Goal: Information Seeking & Learning: Learn about a topic

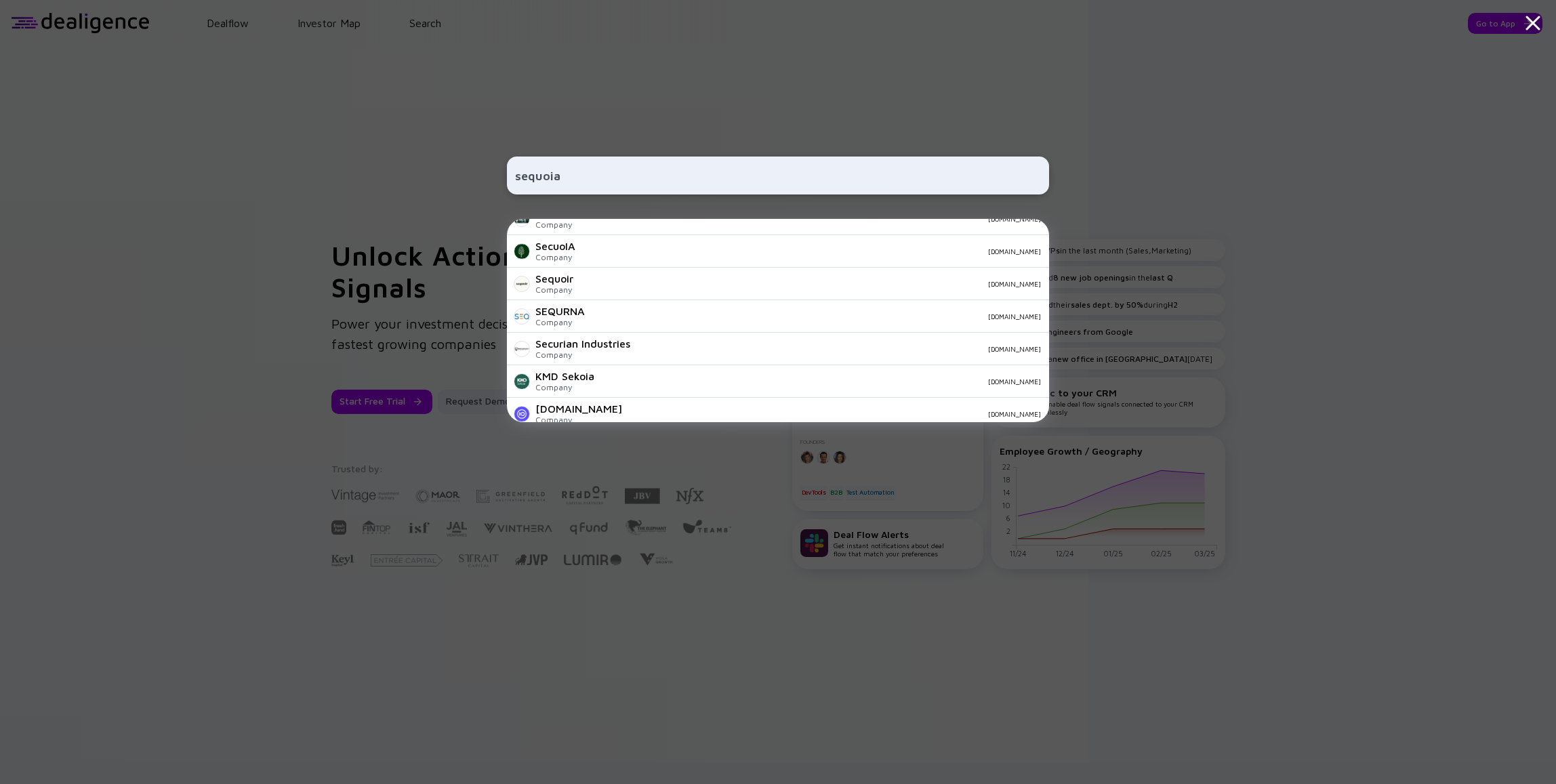
scroll to position [325, 0]
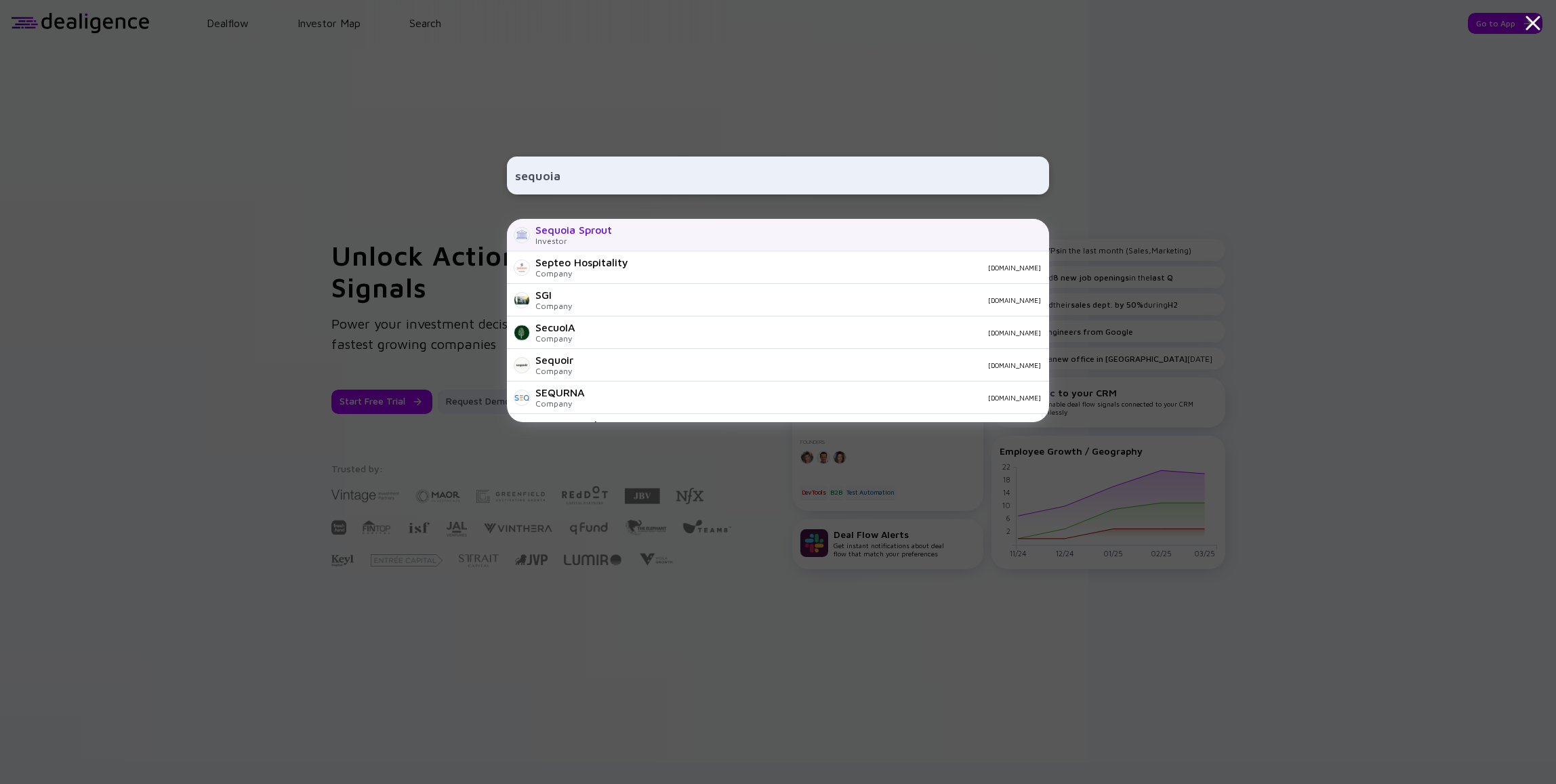
type input "sequoia"
click at [615, 237] on div "Sequoia Sprout Investor" at bounding box center [778, 235] width 542 height 33
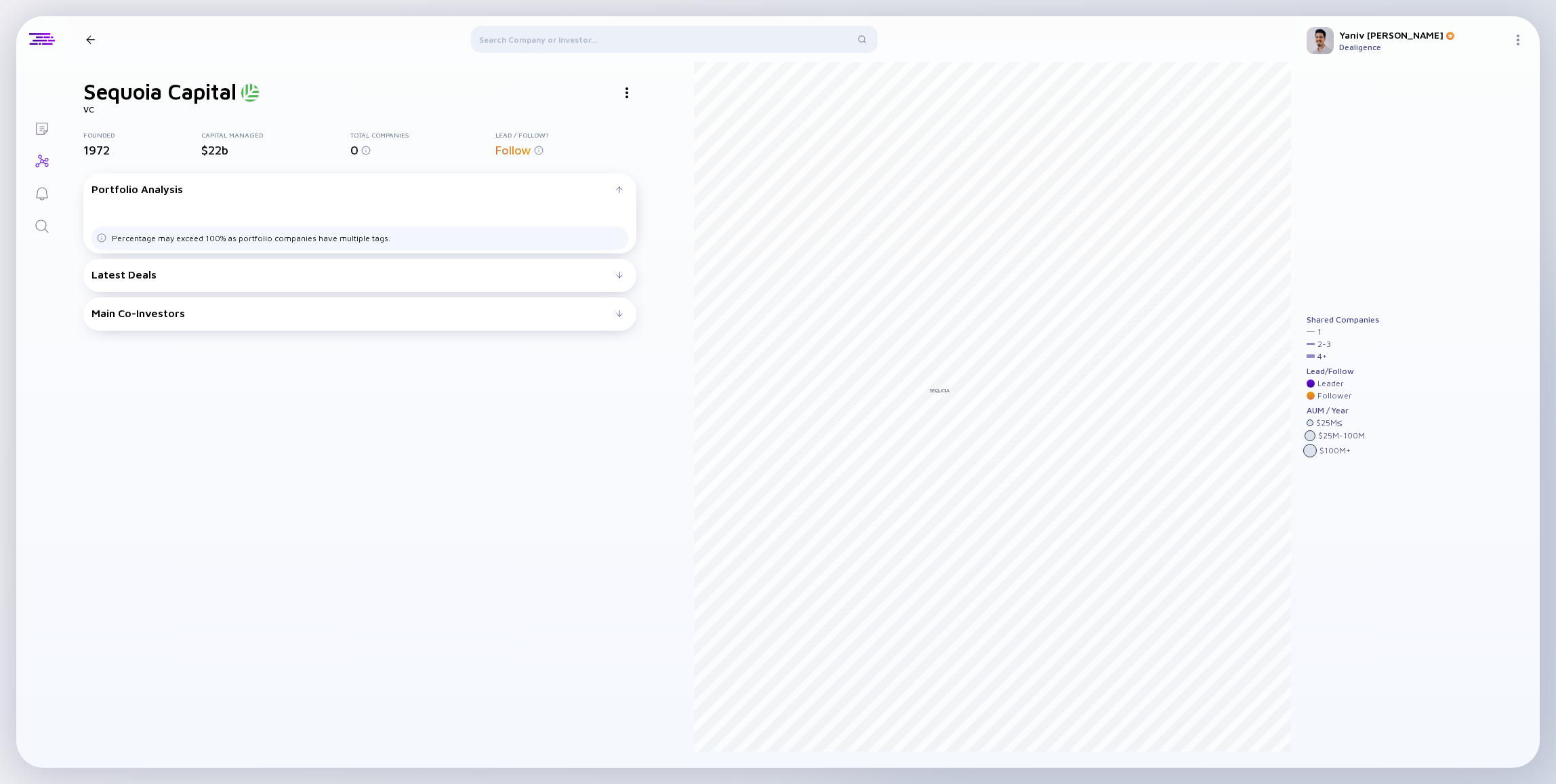
click at [150, 89] on h1 "Sequoia Capital" at bounding box center [159, 91] width 153 height 26
copy h1 "Sequoia Capital"
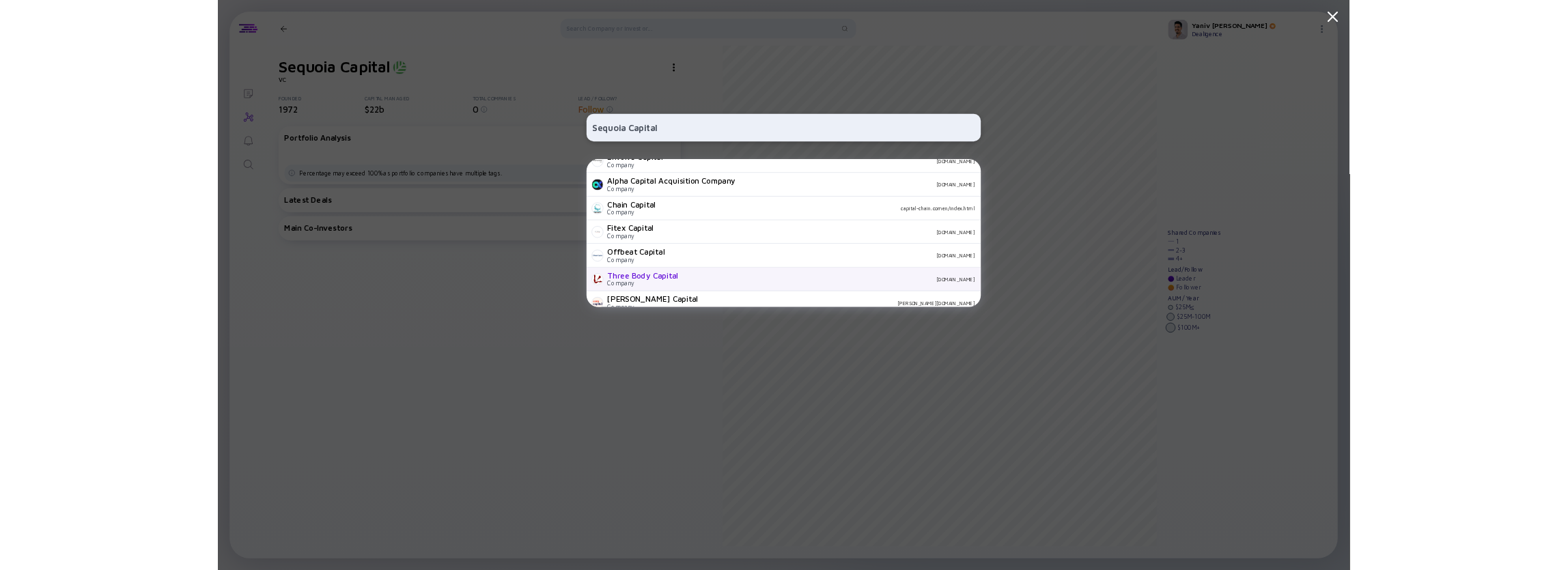
scroll to position [234, 0]
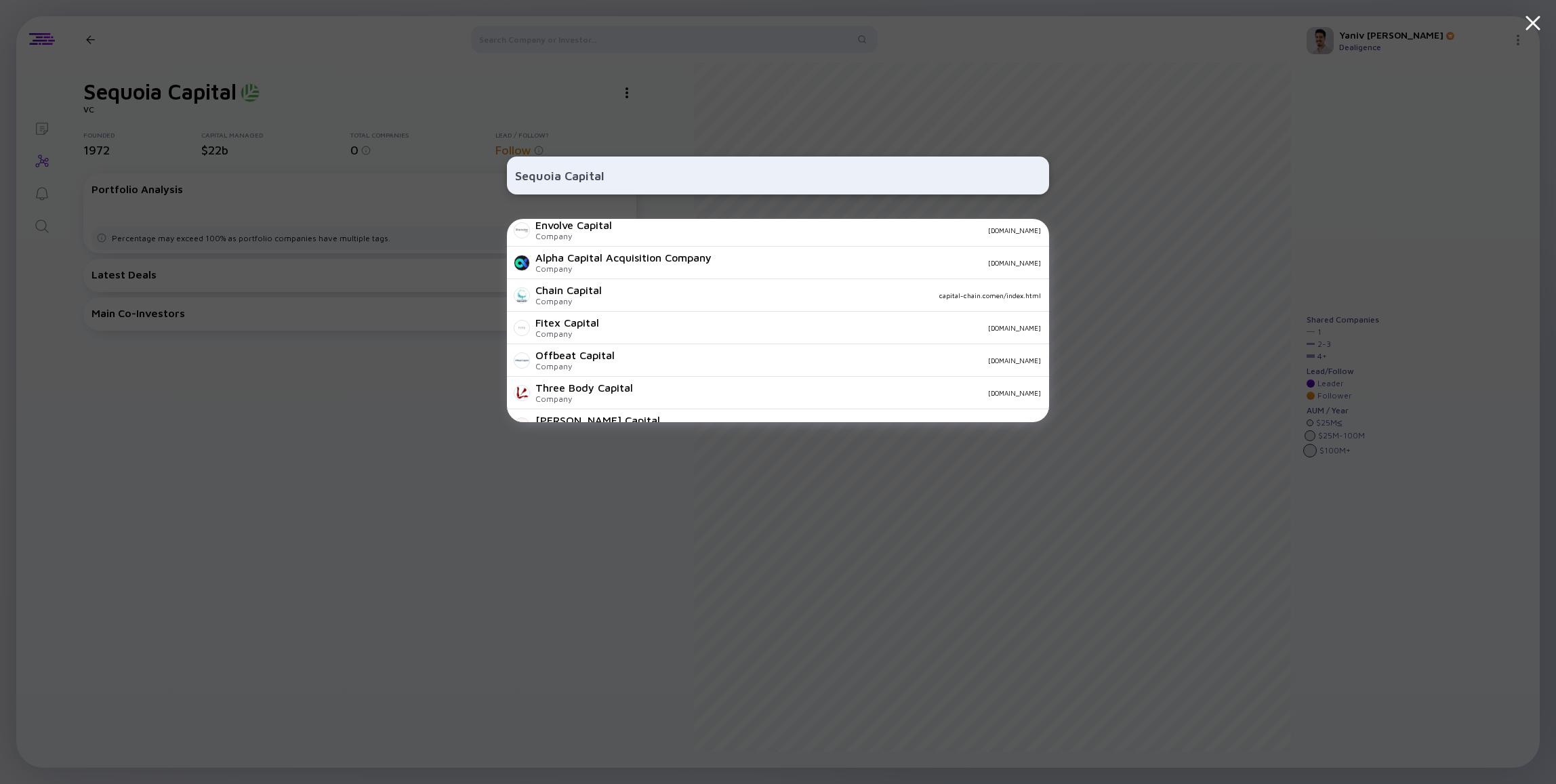
type input "Sequoia Capital"
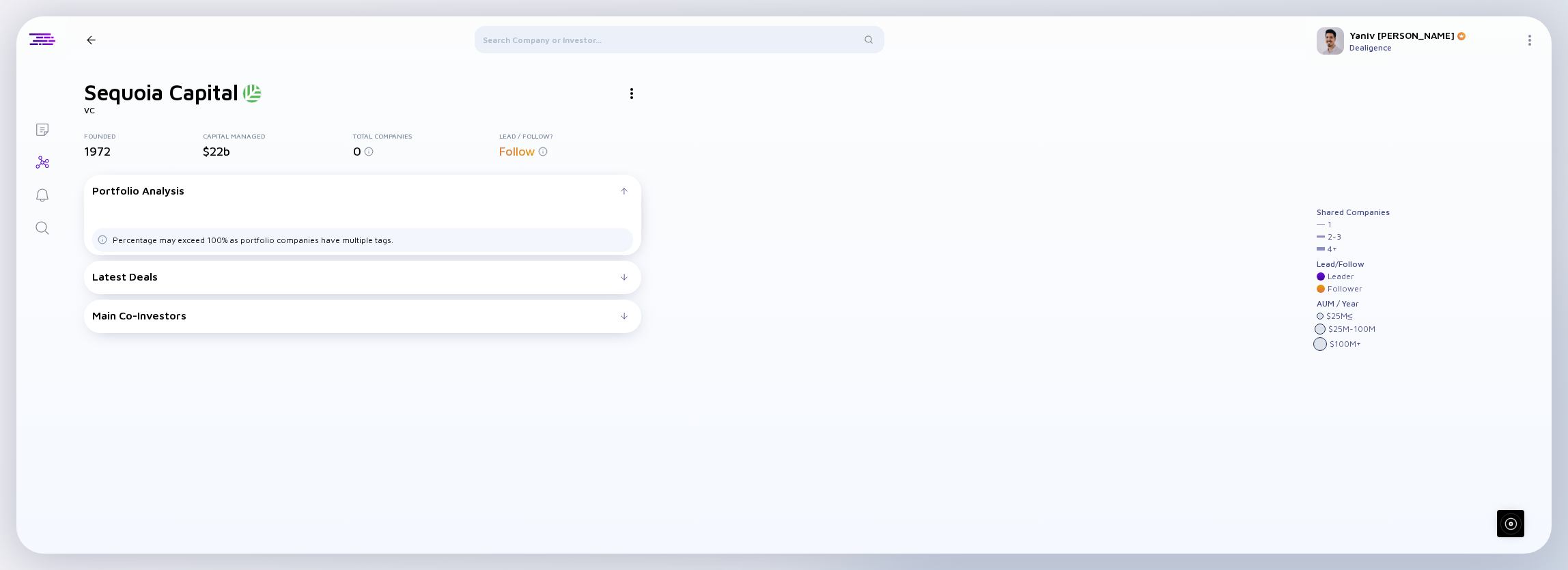
click at [375, 392] on div "Sequoia Capital VC Founded 1972 Capital Managed $22b Total Companies 0 Lead / F…" at bounding box center [363, 316] width 557 height 475
click at [127, 476] on div "Sequoia Capital VC Founded 1972 Capital Managed $22b Total Companies 0 Lead / F…" at bounding box center [363, 316] width 557 height 475
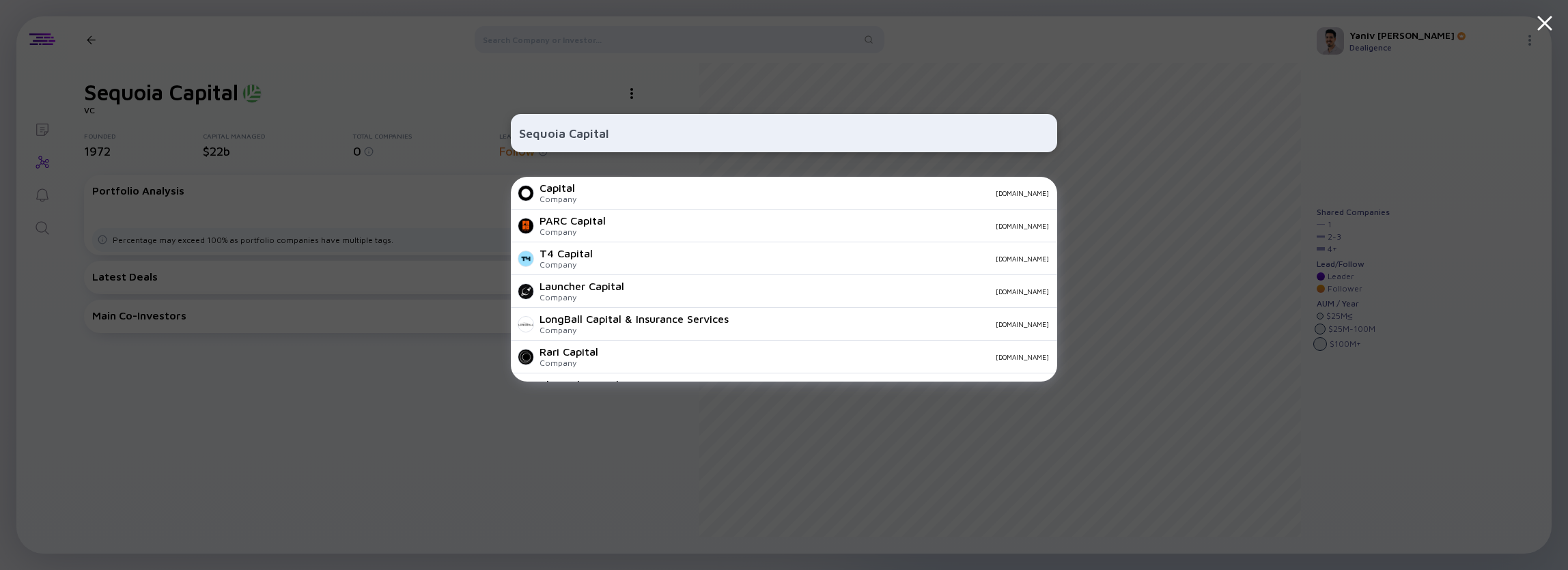
type input "Sequoia Capital"
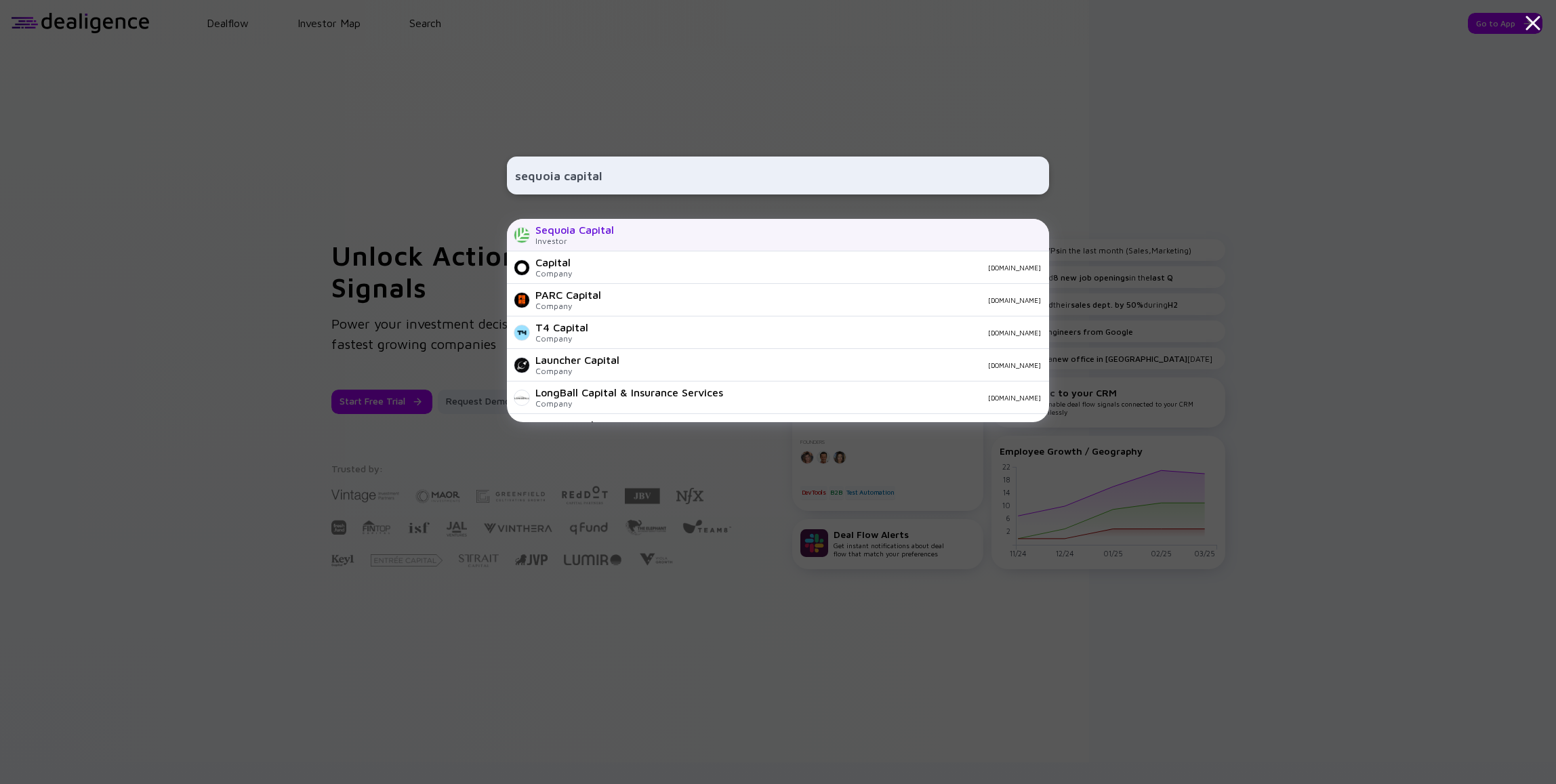
type input "sequoia capital"
click at [839, 227] on div "Sequoia Capital Investor" at bounding box center [778, 235] width 542 height 33
